Goal: Obtain resource: Obtain resource

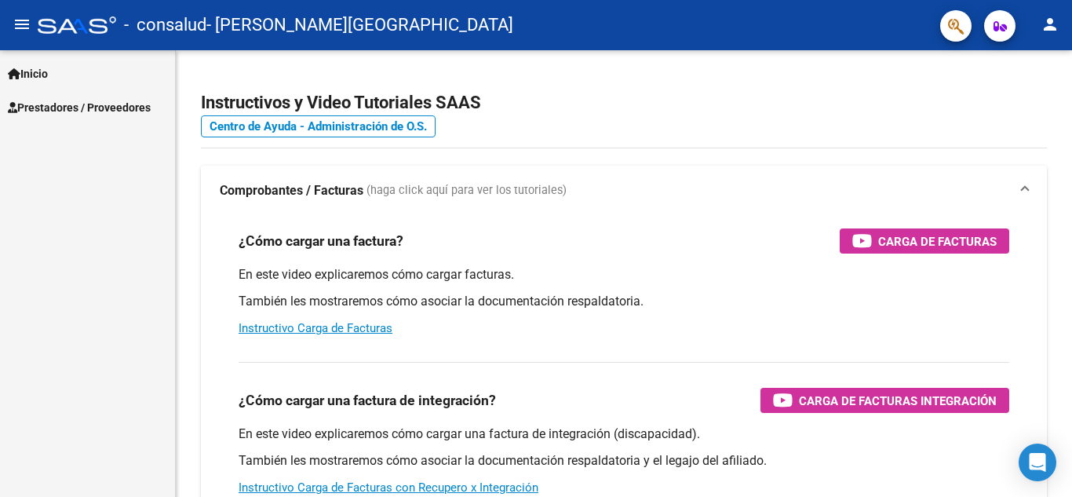
click at [65, 104] on span "Prestadores / Proveedores" at bounding box center [79, 107] width 143 height 17
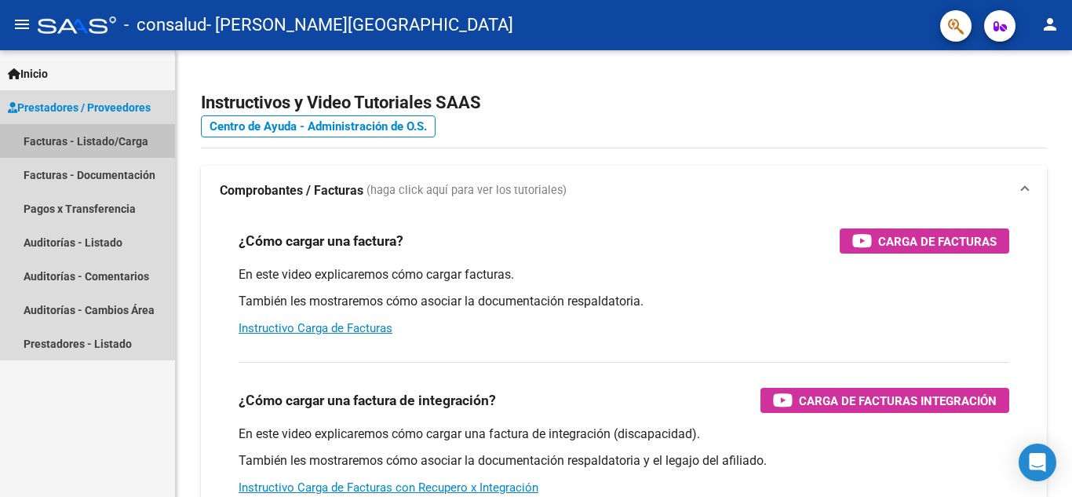
click at [56, 151] on link "Facturas - Listado/Carga" at bounding box center [87, 141] width 175 height 34
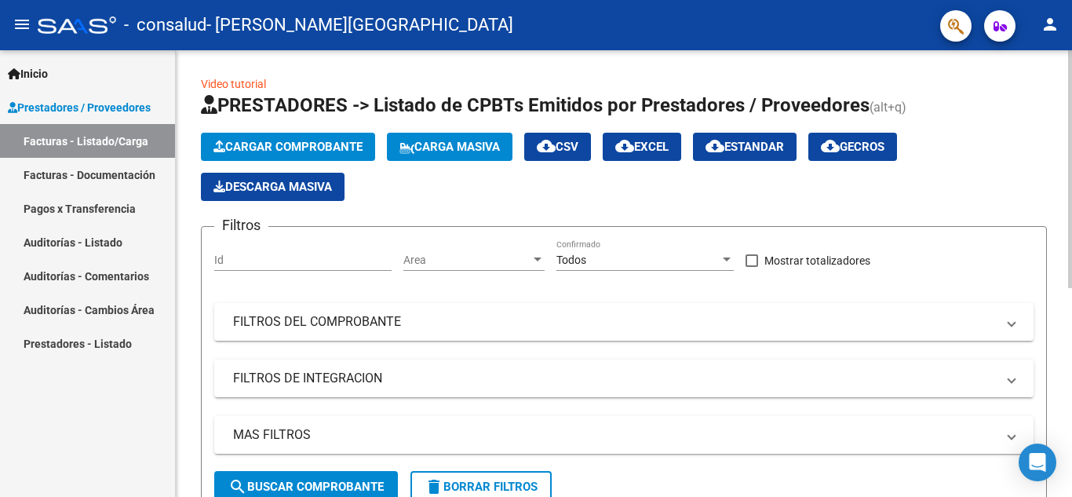
click at [1060, 121] on div "Video tutorial PRESTADORES -> Listado de CPBTs Emitidos por Prestadores / Prove…" at bounding box center [626, 463] width 900 height 826
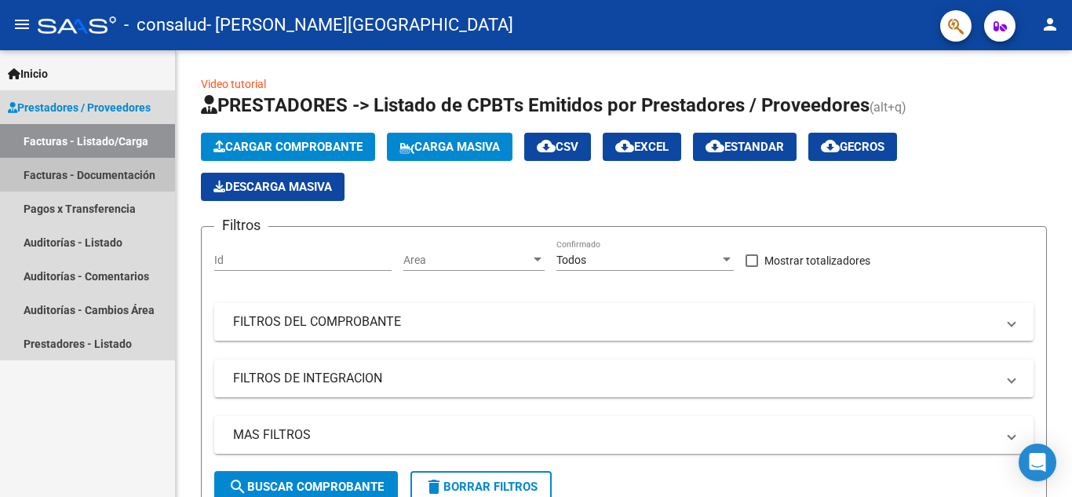
click at [120, 170] on link "Facturas - Documentación" at bounding box center [87, 175] width 175 height 34
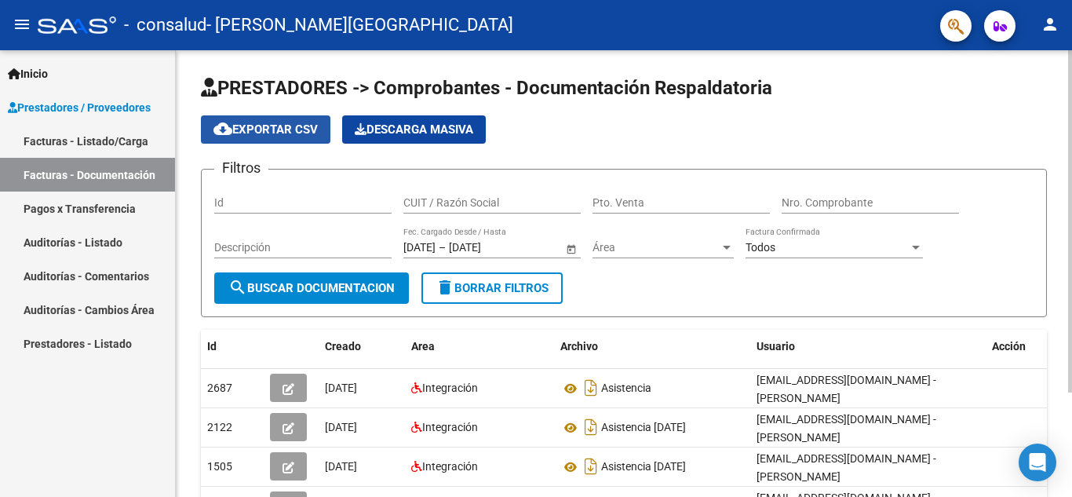
click at [297, 133] on span "cloud_download Exportar CSV" at bounding box center [265, 129] width 104 height 14
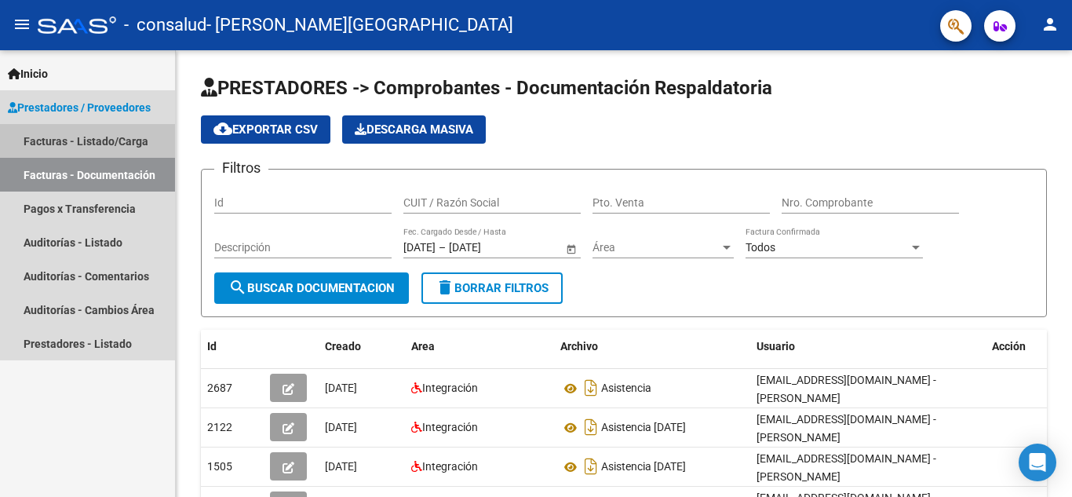
click at [93, 141] on link "Facturas - Listado/Carga" at bounding box center [87, 141] width 175 height 34
